Goal: Check status

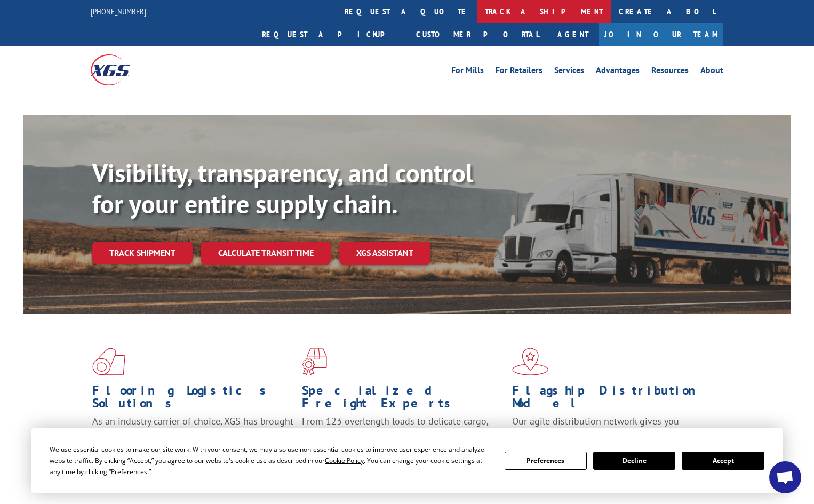
click at [477, 11] on link "track a shipment" at bounding box center [544, 11] width 134 height 23
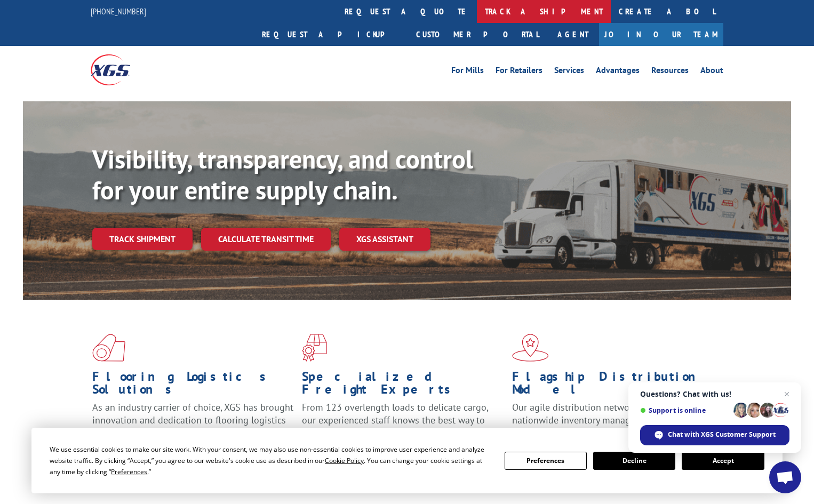
click at [477, 14] on link "track a shipment" at bounding box center [544, 11] width 134 height 23
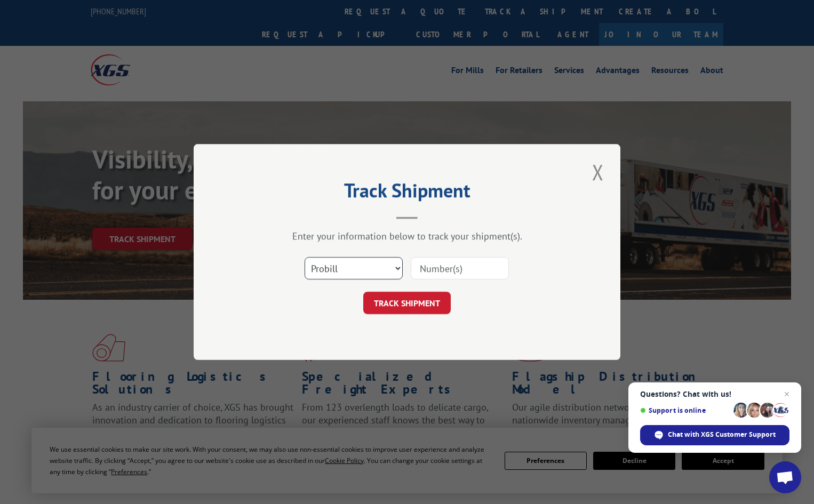
drag, startPoint x: 355, startPoint y: 266, endPoint x: 360, endPoint y: 256, distance: 11.5
click at [357, 264] on select "Select category... Probill BOL PO" at bounding box center [354, 268] width 98 height 22
select select "bol"
click at [305, 257] on select "Select category... Probill BOL PO" at bounding box center [354, 268] width 98 height 22
paste input "423184"
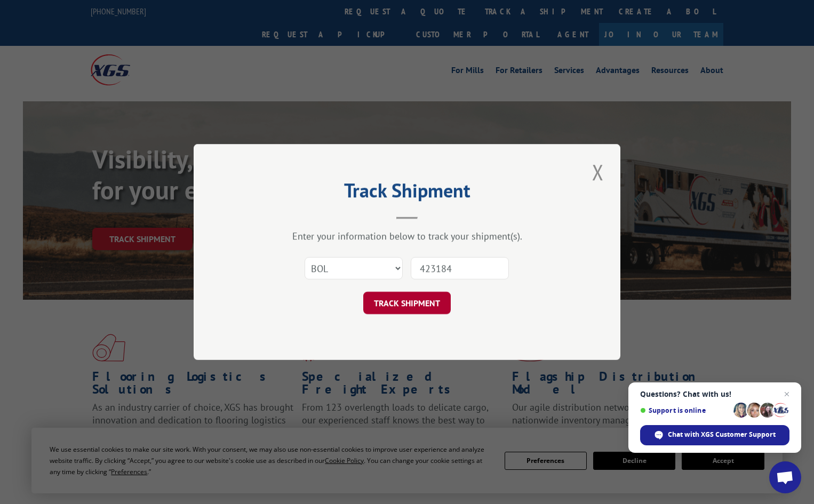
type input "423184"
click at [426, 306] on button "TRACK SHIPMENT" at bounding box center [406, 303] width 87 height 22
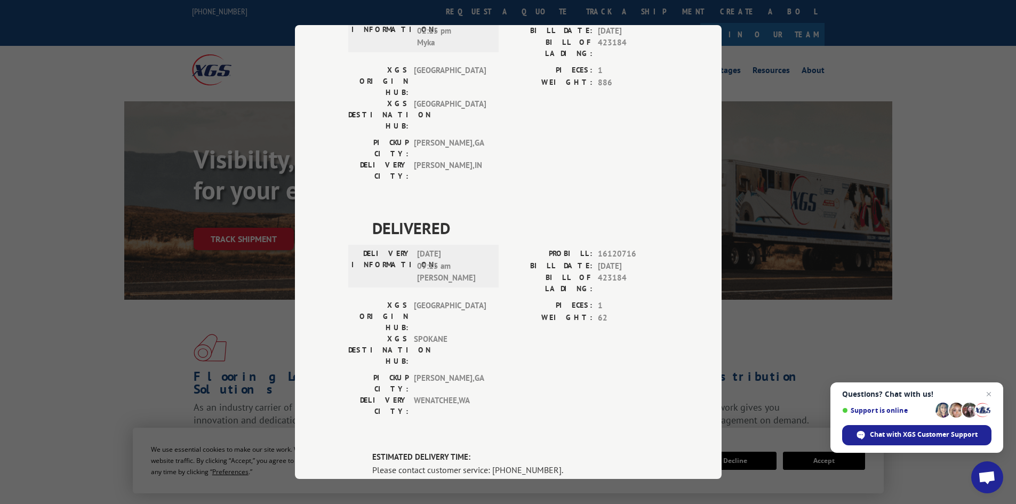
click at [814, 100] on div "Track Shipment DELIVERED DELIVERY INFORMATION: PROBILL: 6779164 BILL DATE: [DAT…" at bounding box center [508, 252] width 1016 height 504
